Goal: Task Accomplishment & Management: Use online tool/utility

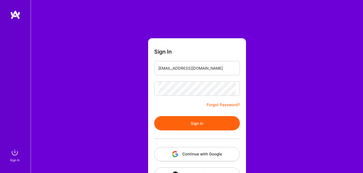
click at [190, 127] on button "Sign In" at bounding box center [197, 123] width 86 height 14
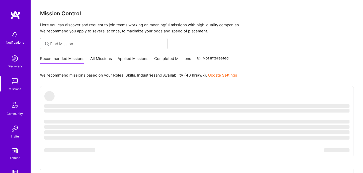
scroll to position [55, 0]
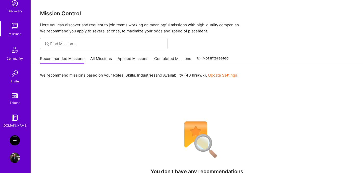
click at [15, 140] on img at bounding box center [15, 140] width 10 height 10
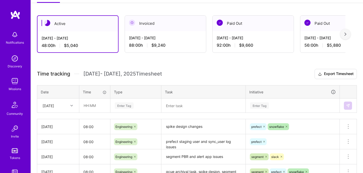
scroll to position [145, 0]
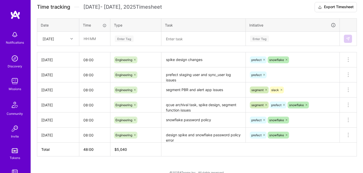
click at [70, 37] on div at bounding box center [72, 38] width 8 height 7
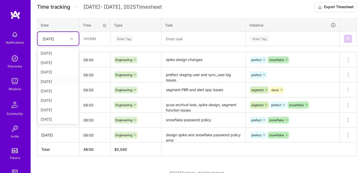
click at [59, 82] on div "[DATE]" at bounding box center [57, 81] width 41 height 9
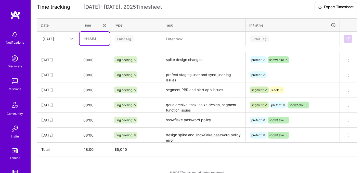
click at [100, 39] on input "text" at bounding box center [95, 39] width 30 height 14
type input "08:00"
click at [125, 45] on td "Enter Tag" at bounding box center [135, 39] width 51 height 14
click at [130, 40] on div "Enter Tag" at bounding box center [124, 39] width 19 height 8
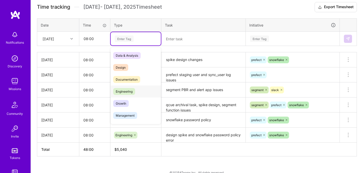
click at [135, 96] on div "Engineering" at bounding box center [136, 91] width 50 height 12
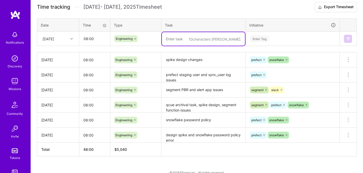
click at [198, 42] on textarea at bounding box center [203, 39] width 83 height 14
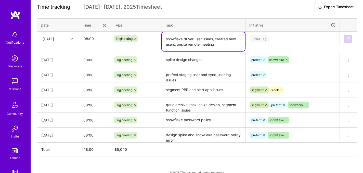
type textarea "snowflake driver user issues, created new users, onsite remote meeting"
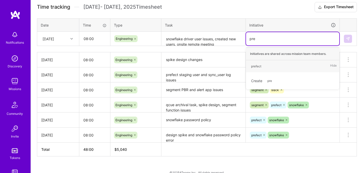
type input "pref"
click at [263, 63] on span "prefect" at bounding box center [255, 66] width 15 height 7
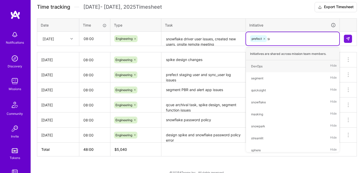
type input "snow"
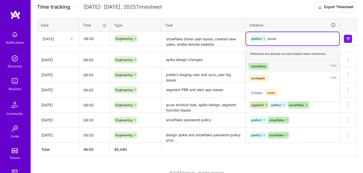
click at [265, 67] on div "snowflake" at bounding box center [258, 65] width 15 height 5
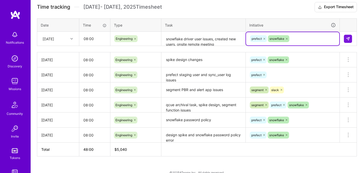
click at [72, 41] on div at bounding box center [72, 38] width 8 height 7
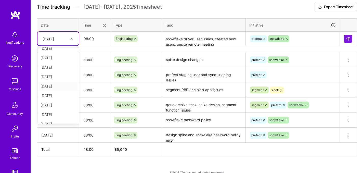
scroll to position [25, 0]
click at [64, 113] on div "[DATE]" at bounding box center [57, 112] width 41 height 9
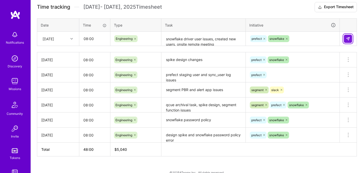
click at [349, 35] on button at bounding box center [348, 39] width 8 height 8
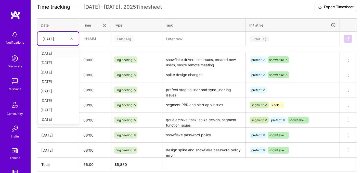
click at [74, 43] on div at bounding box center [72, 38] width 8 height 8
click at [65, 108] on div "[DATE]" at bounding box center [57, 108] width 41 height 9
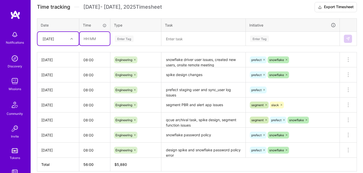
click at [96, 41] on input "text" at bounding box center [95, 39] width 30 height 14
type input "8"
click at [97, 43] on input "text" at bounding box center [95, 39] width 30 height 14
type input "08:00"
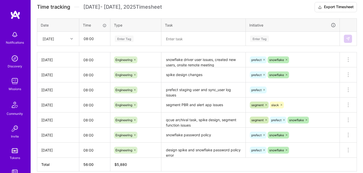
click at [131, 41] on div "Enter Tag" at bounding box center [124, 39] width 19 height 8
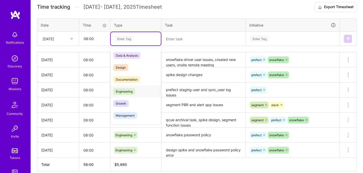
click at [130, 89] on span "Engineering" at bounding box center [124, 91] width 22 height 7
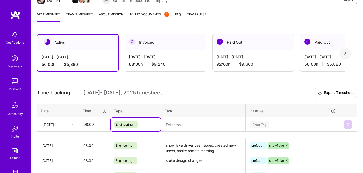
scroll to position [71, 0]
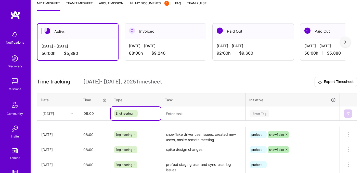
click at [182, 115] on textarea at bounding box center [203, 114] width 83 height 14
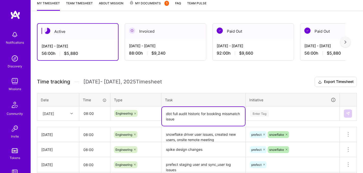
type textarea "dbt full audit historic for bookling missmatch issue"
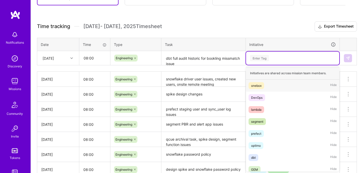
scroll to position [126, 0]
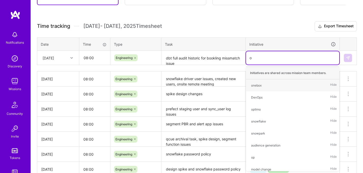
type input "op"
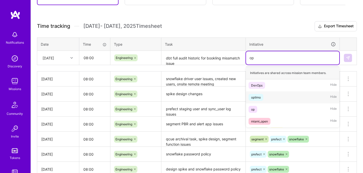
click at [259, 101] on div "optimo Hide" at bounding box center [292, 97] width 93 height 12
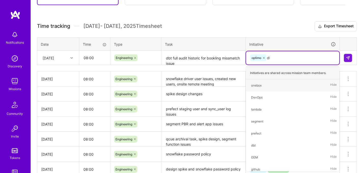
type input "dbt"
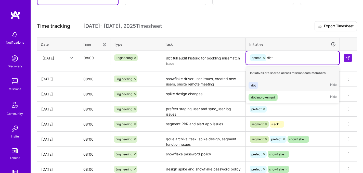
click at [261, 84] on div "dbt Hide" at bounding box center [292, 85] width 93 height 12
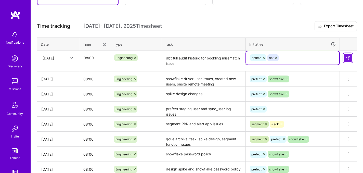
click at [348, 58] on img at bounding box center [348, 58] width 4 height 4
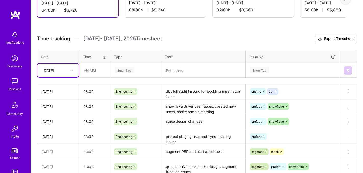
scroll to position [106, 0]
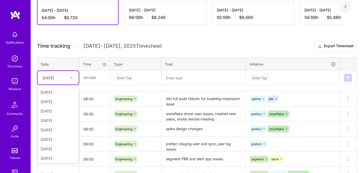
click at [73, 81] on div at bounding box center [72, 77] width 8 height 8
click at [61, 150] on div "[DATE]" at bounding box center [57, 147] width 41 height 9
click at [69, 80] on div at bounding box center [72, 77] width 8 height 7
click at [57, 156] on div "[DATE]" at bounding box center [57, 156] width 41 height 9
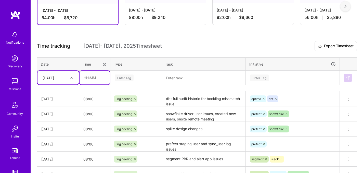
click at [91, 83] on input "text" at bounding box center [95, 78] width 30 height 14
type input "08:00"
click at [119, 83] on div "Enter Tag" at bounding box center [136, 77] width 50 height 13
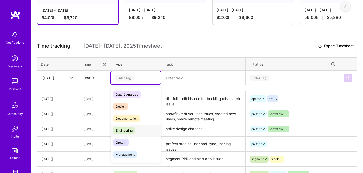
click at [130, 129] on span "Engineering" at bounding box center [124, 130] width 22 height 7
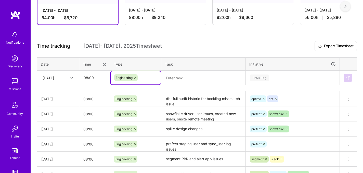
click at [177, 100] on textarea "dbt full audit historic for bookling missmatch issue" at bounding box center [203, 99] width 83 height 14
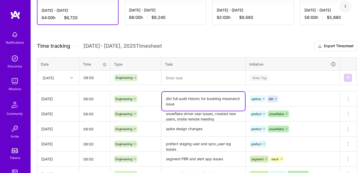
click at [176, 106] on textarea "dbt full audit historic for bookling missmatch issue" at bounding box center [203, 101] width 83 height 19
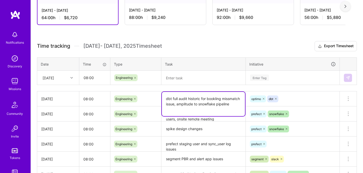
type textarea "dbt full audit historic for bookling missmatch issue, amplitude to snowflake pi…"
click at [190, 82] on textarea at bounding box center [203, 78] width 83 height 14
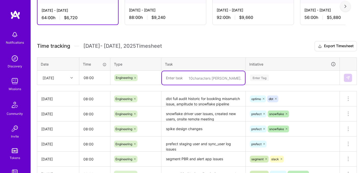
click at [190, 82] on textarea at bounding box center [203, 78] width 83 height 14
type textarea "amplitude to snowflake pipeline"
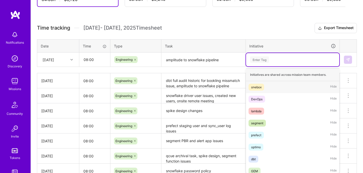
scroll to position [126, 0]
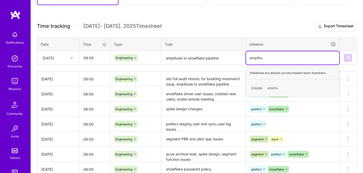
type input "amplitude"
click at [283, 87] on span "amplitude" at bounding box center [274, 87] width 19 height 7
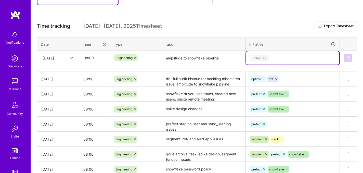
click at [282, 58] on div "Enter Tag" at bounding box center [292, 58] width 86 height 6
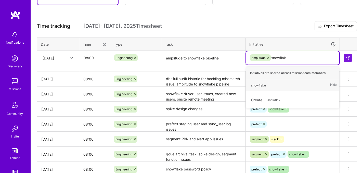
type input "snowflake"
click at [258, 85] on div "snowflake" at bounding box center [258, 85] width 15 height 5
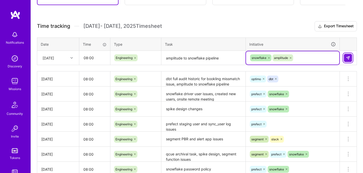
click at [347, 57] on img at bounding box center [348, 58] width 4 height 4
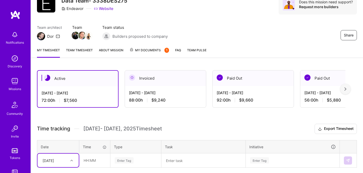
scroll to position [25, 0]
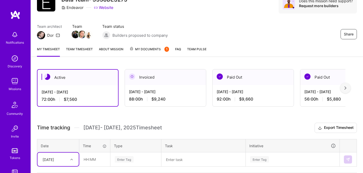
click at [211, 129] on h3 "Time tracking [DATE] - [DATE] Timesheet Export Timesheet" at bounding box center [197, 128] width 320 height 10
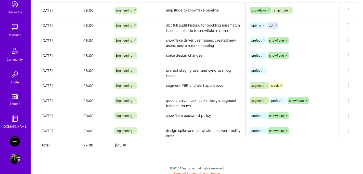
scroll to position [197, 0]
